Goal: Task Accomplishment & Management: Use online tool/utility

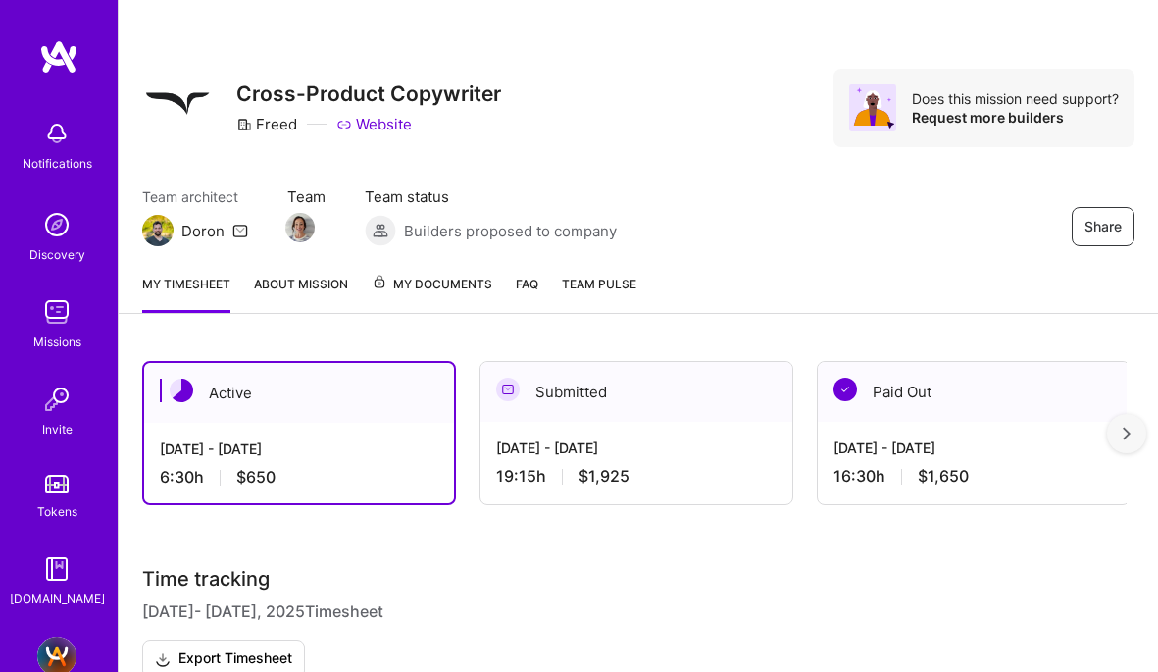
scroll to position [502, 0]
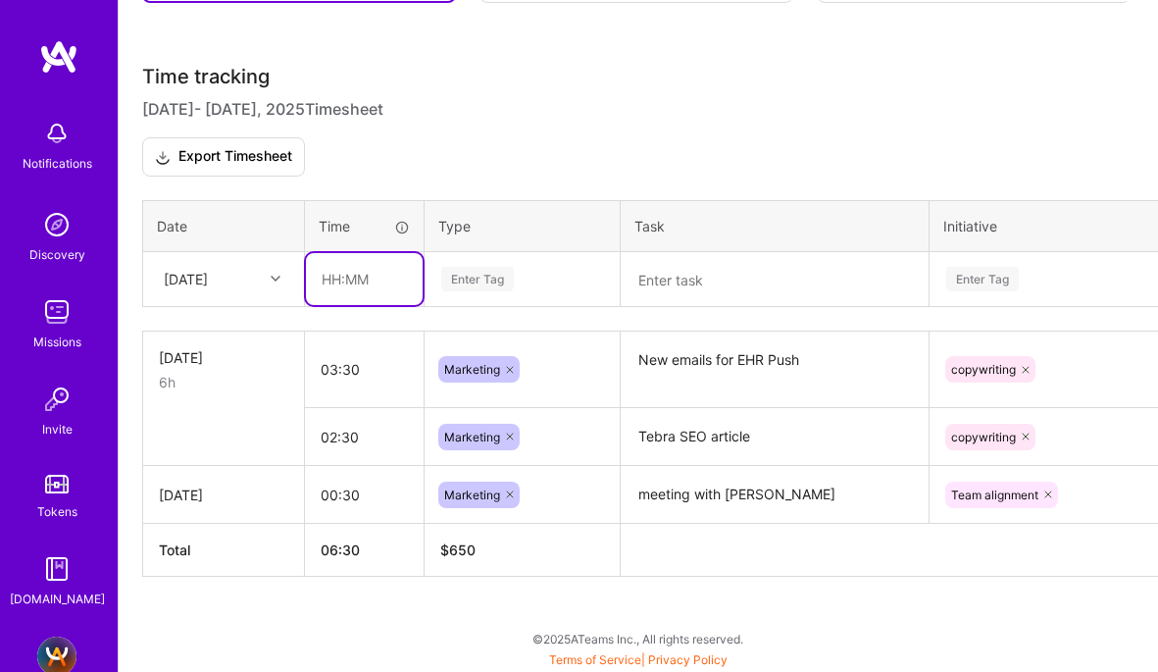
click at [324, 274] on input "text" at bounding box center [364, 279] width 117 height 52
type input "01:00"
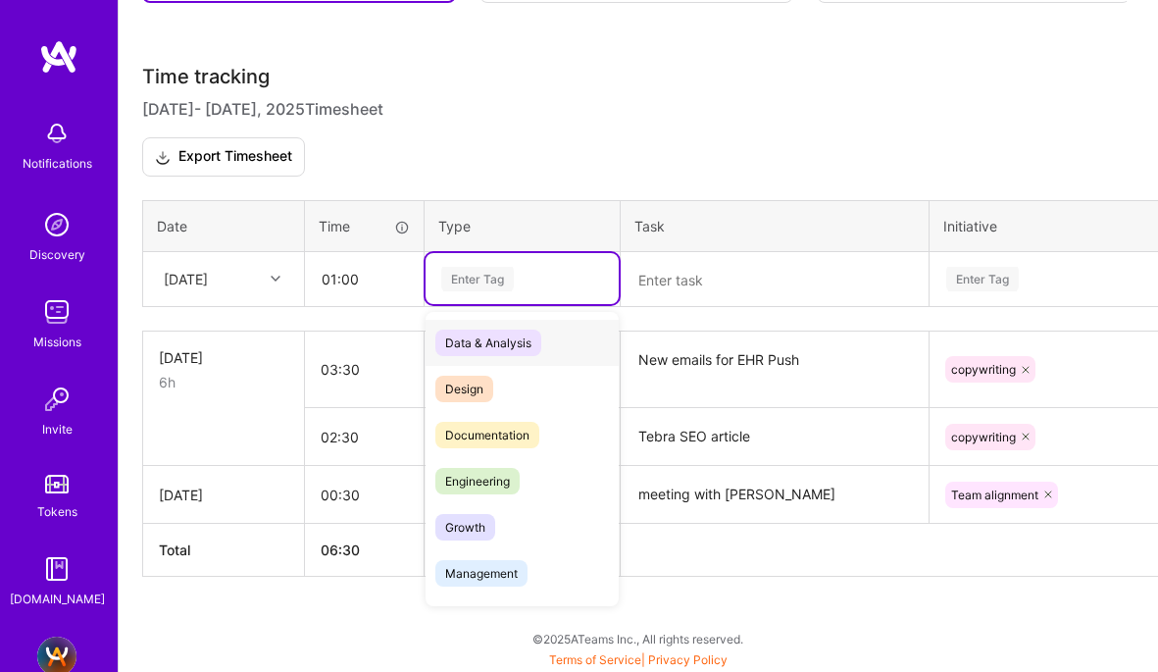
click at [463, 284] on div "Enter Tag" at bounding box center [477, 279] width 73 height 30
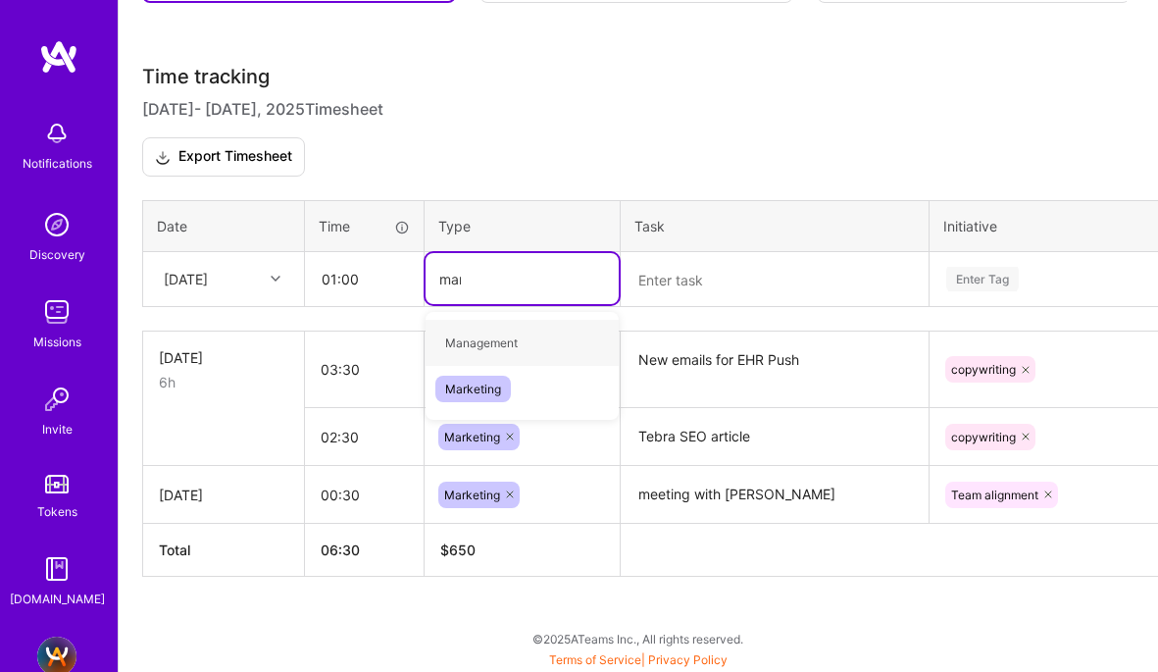
type input "mark"
click at [466, 350] on span "Marketing" at bounding box center [472, 342] width 75 height 26
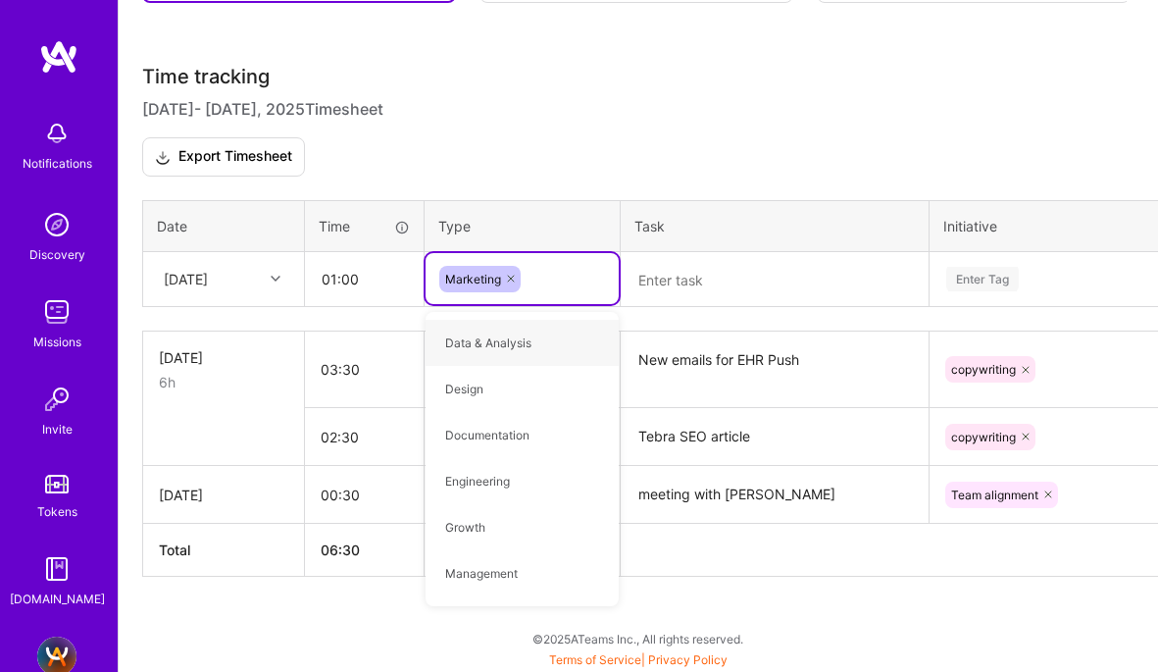
click at [652, 273] on textarea at bounding box center [775, 280] width 304 height 52
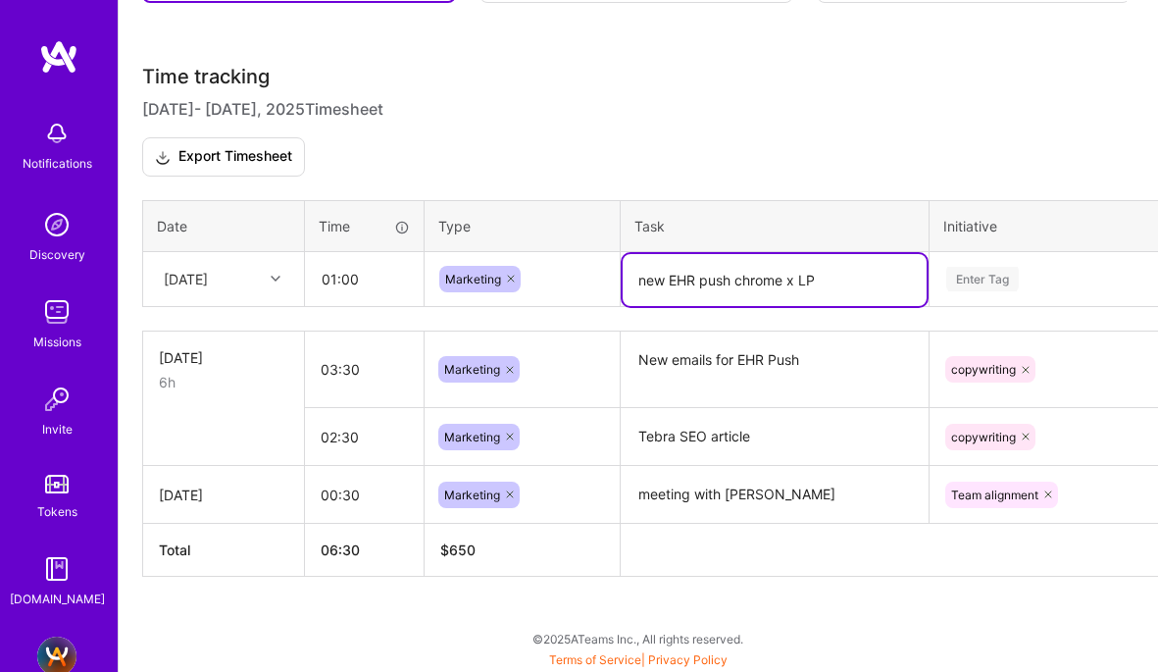
type textarea "new EHR push chrome x LP"
click at [991, 270] on div "Enter Tag" at bounding box center [982, 278] width 73 height 30
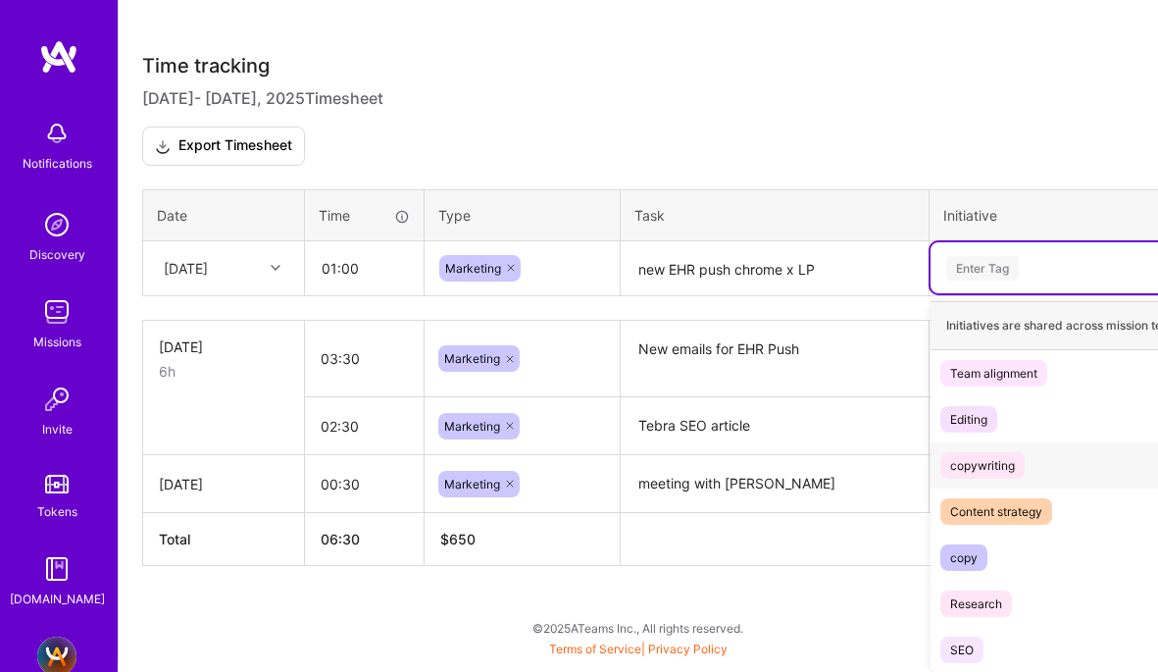
click at [976, 468] on div "copywriting" at bounding box center [982, 465] width 65 height 21
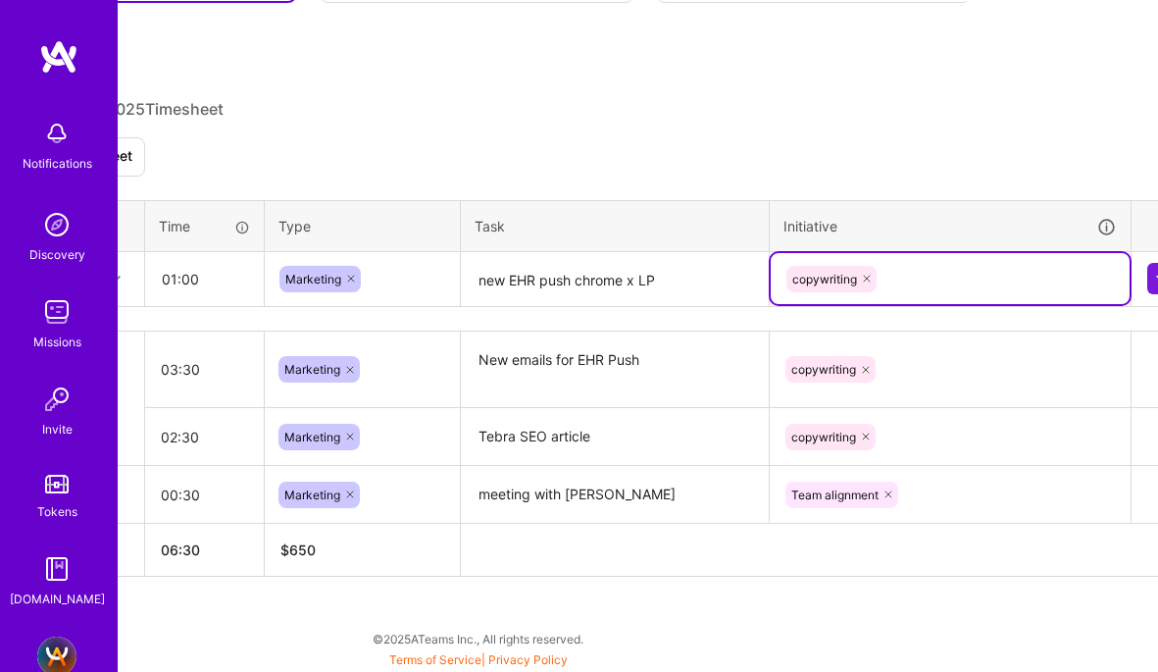
scroll to position [502, 199]
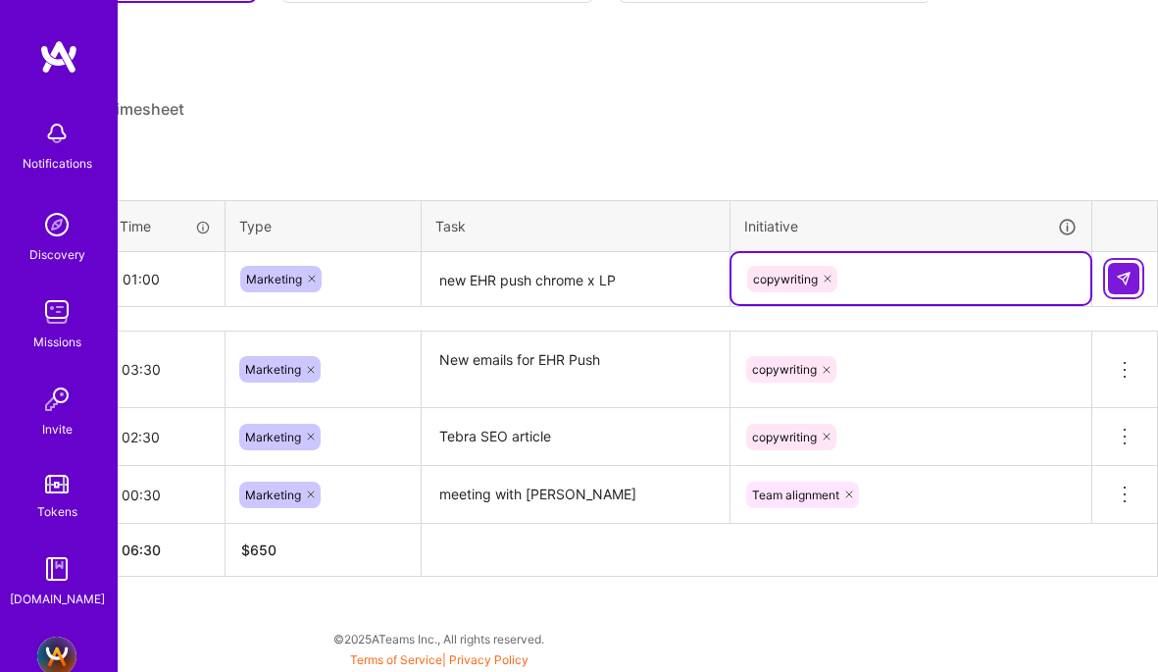
click at [1119, 280] on img at bounding box center [1124, 279] width 16 height 16
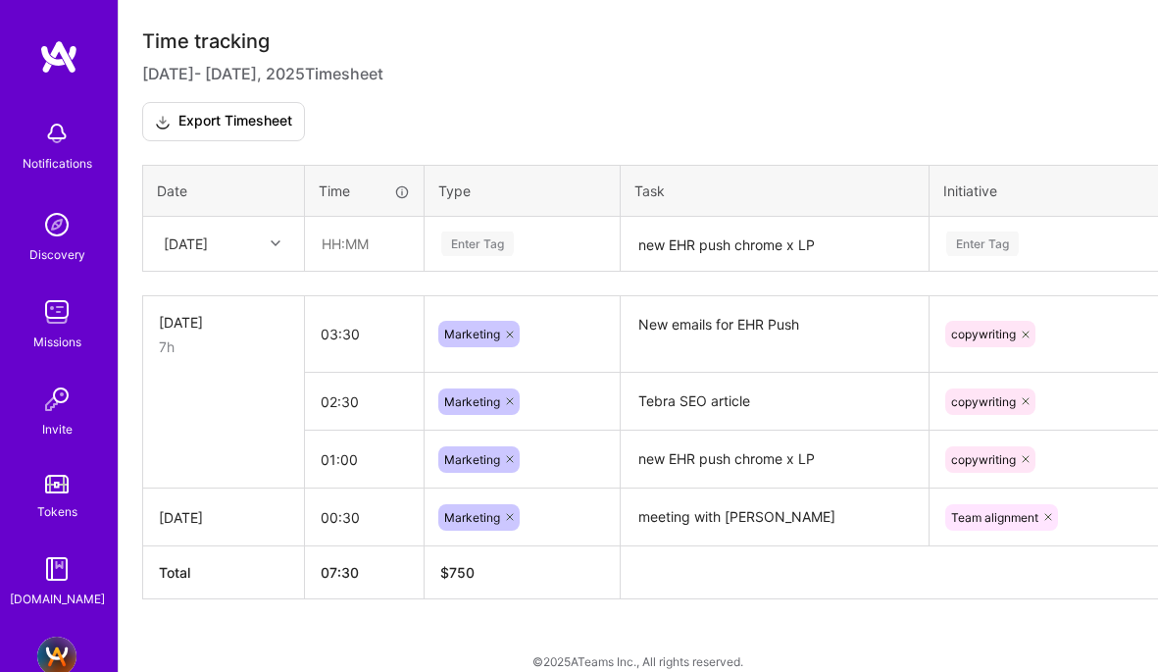
scroll to position [560, 0]
